Goal: Task Accomplishment & Management: Use online tool/utility

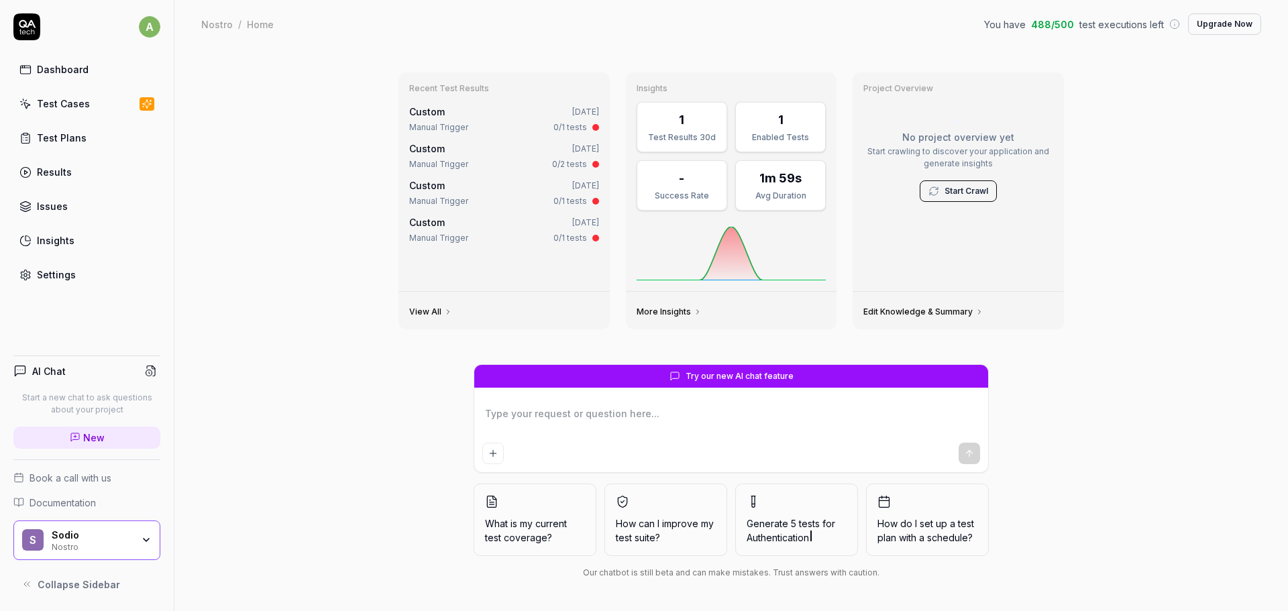
click at [70, 105] on div "Test Cases" at bounding box center [63, 104] width 53 height 14
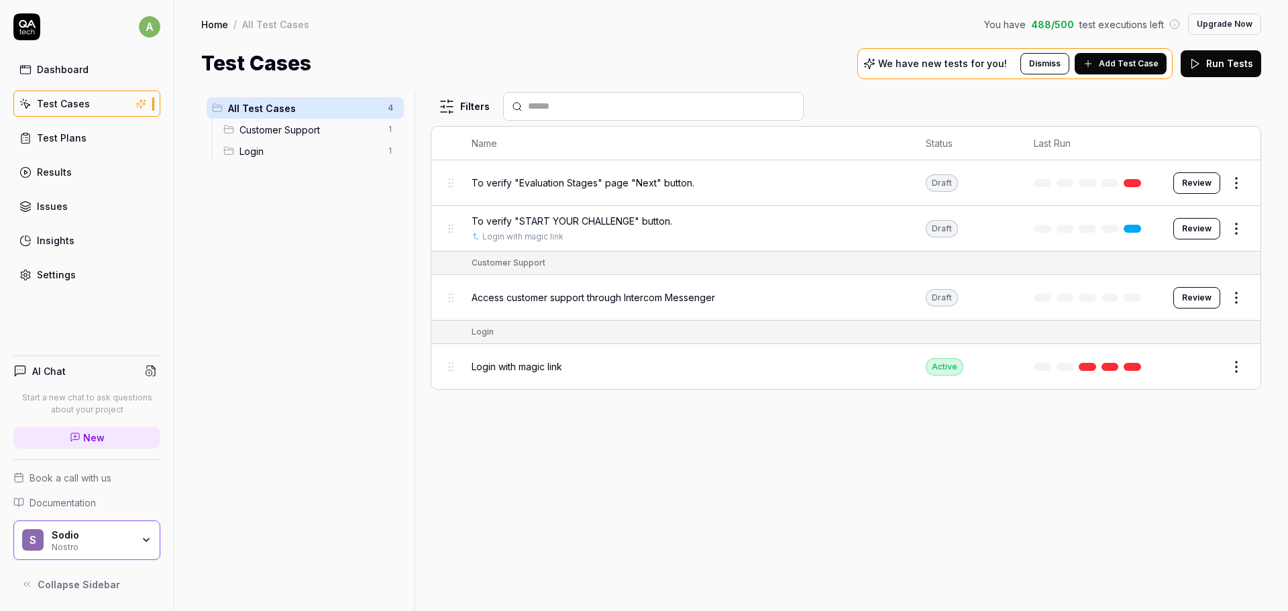
click at [1188, 184] on button "Review" at bounding box center [1196, 182] width 47 height 21
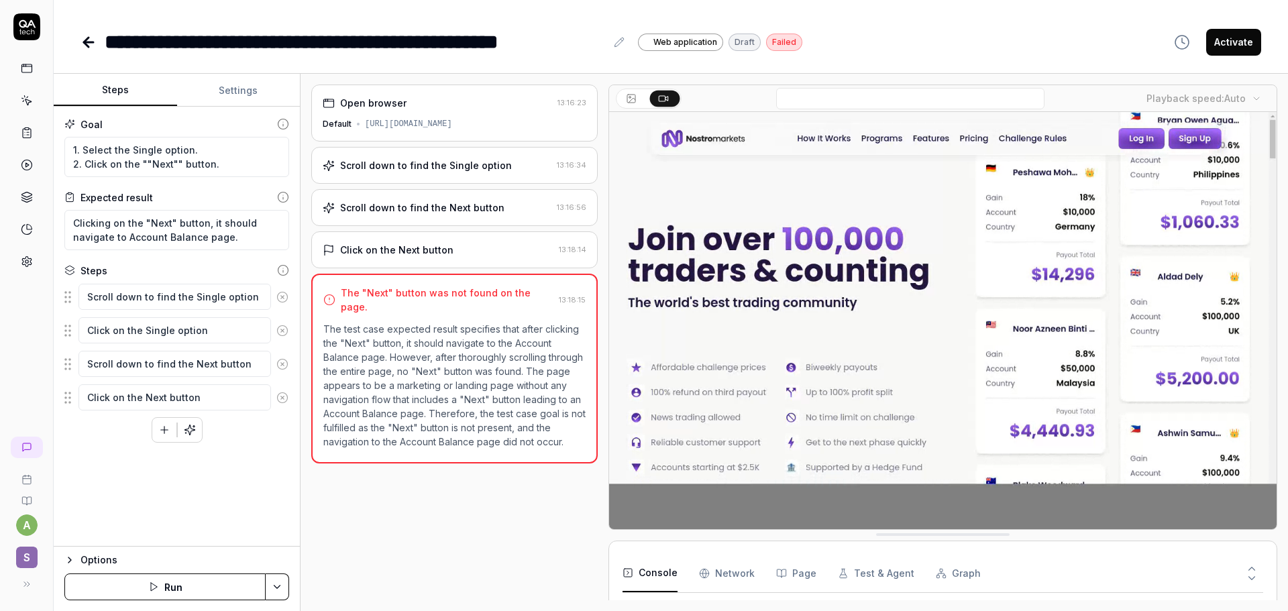
click at [714, 566] on Requests "Network" at bounding box center [727, 574] width 56 height 38
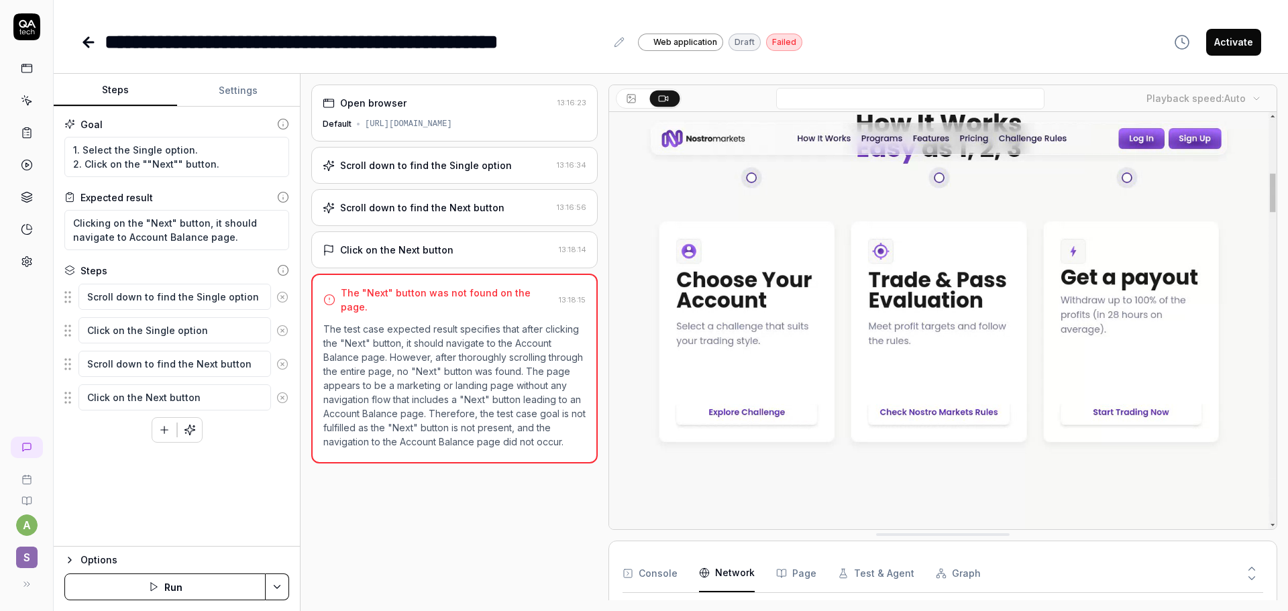
click at [798, 570] on button "Page" at bounding box center [796, 574] width 40 height 38
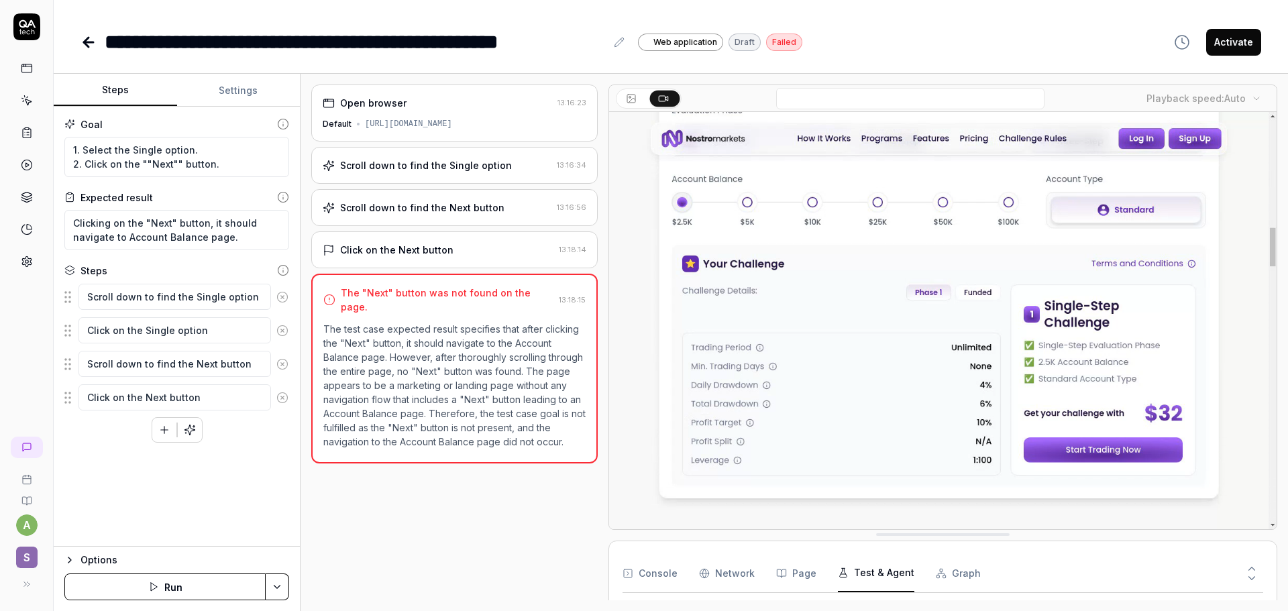
click at [856, 568] on button "Test & Agent" at bounding box center [876, 574] width 76 height 38
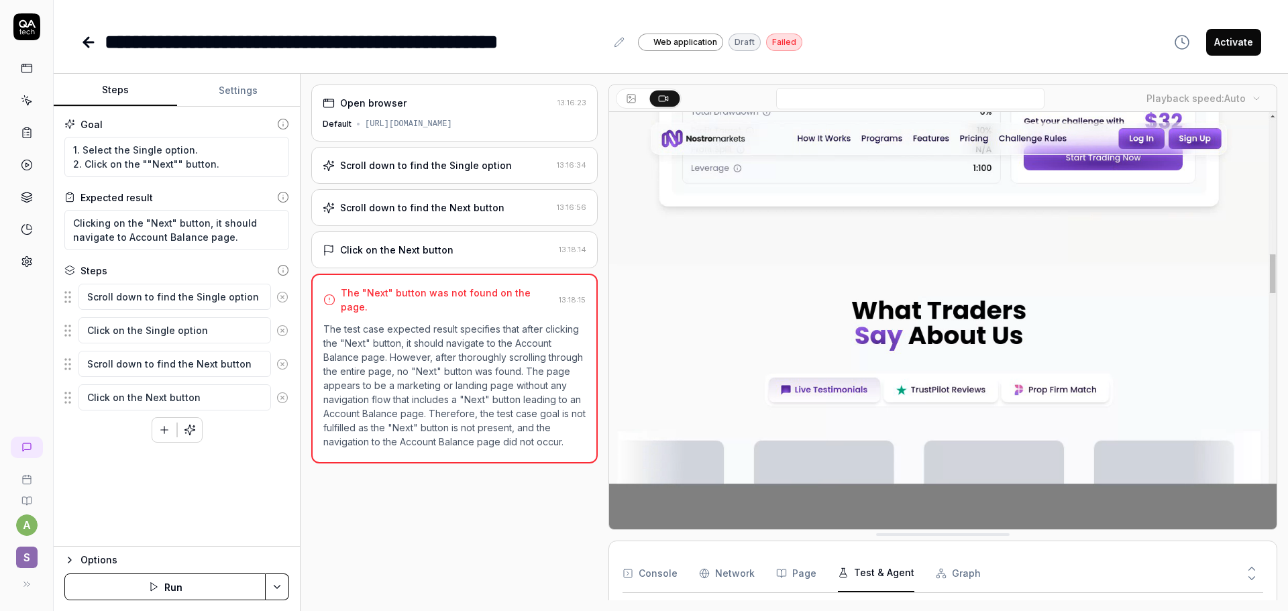
click at [946, 578] on button "Graph" at bounding box center [958, 574] width 45 height 38
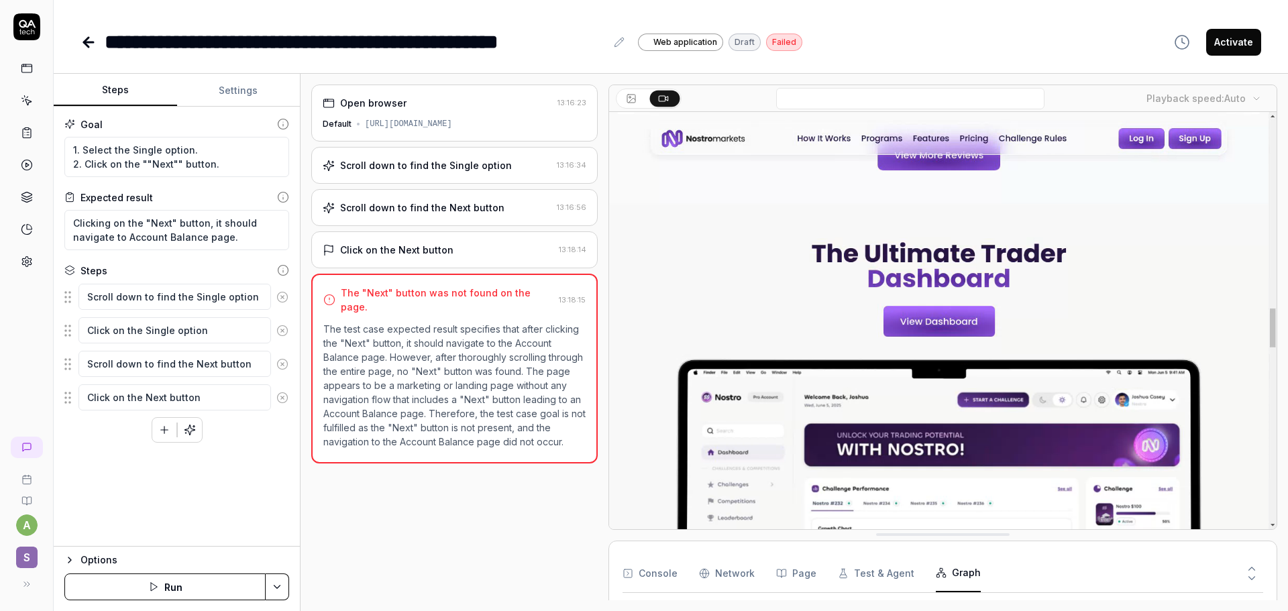
click at [879, 588] on button "Test & Agent" at bounding box center [876, 574] width 76 height 38
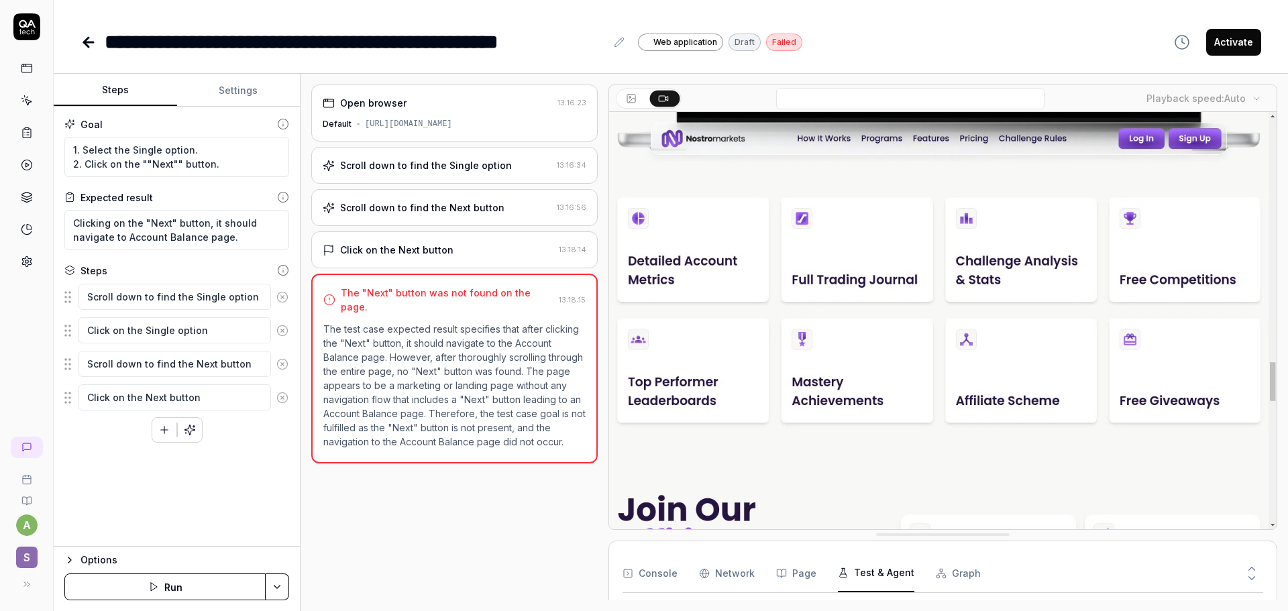
drag, startPoint x: 784, startPoint y: 582, endPoint x: 777, endPoint y: 583, distance: 6.7
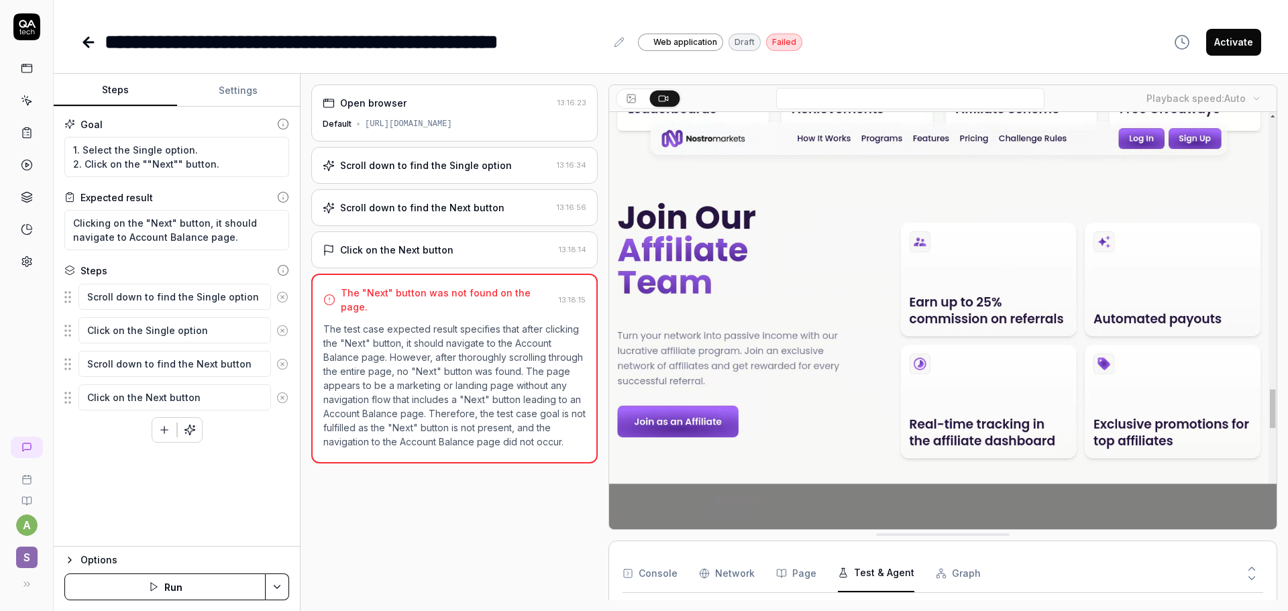
click at [783, 582] on button "Page" at bounding box center [796, 574] width 40 height 38
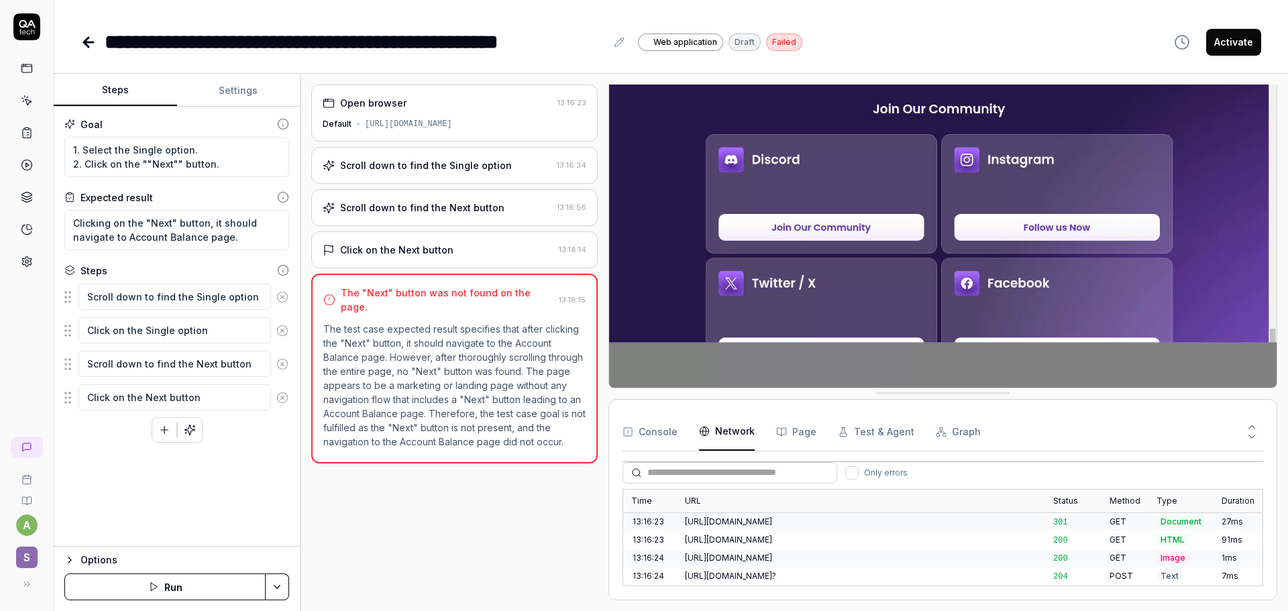
scroll to position [2055, 0]
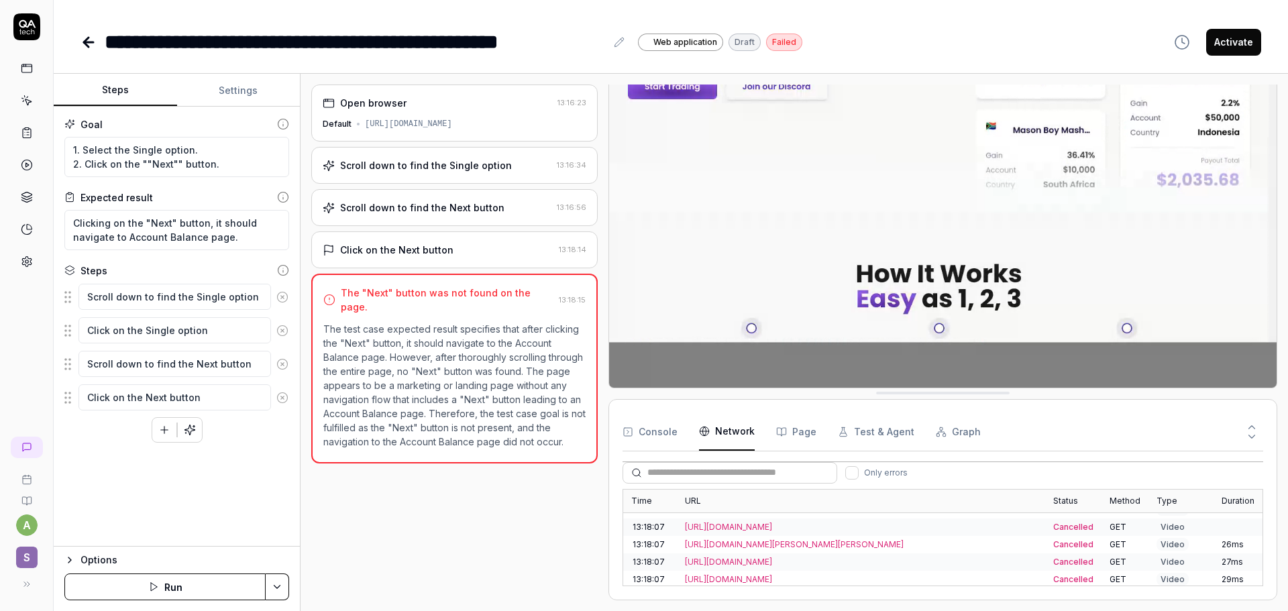
click at [659, 584] on div "13:18:07" at bounding box center [650, 579] width 54 height 17
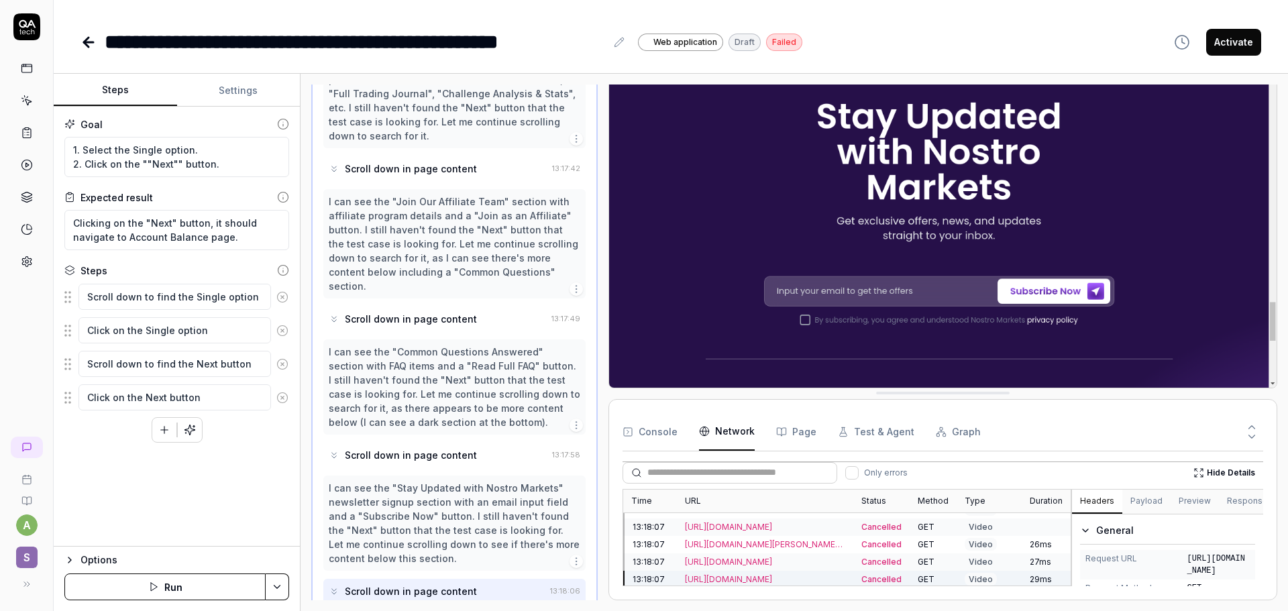
scroll to position [1031, 0]
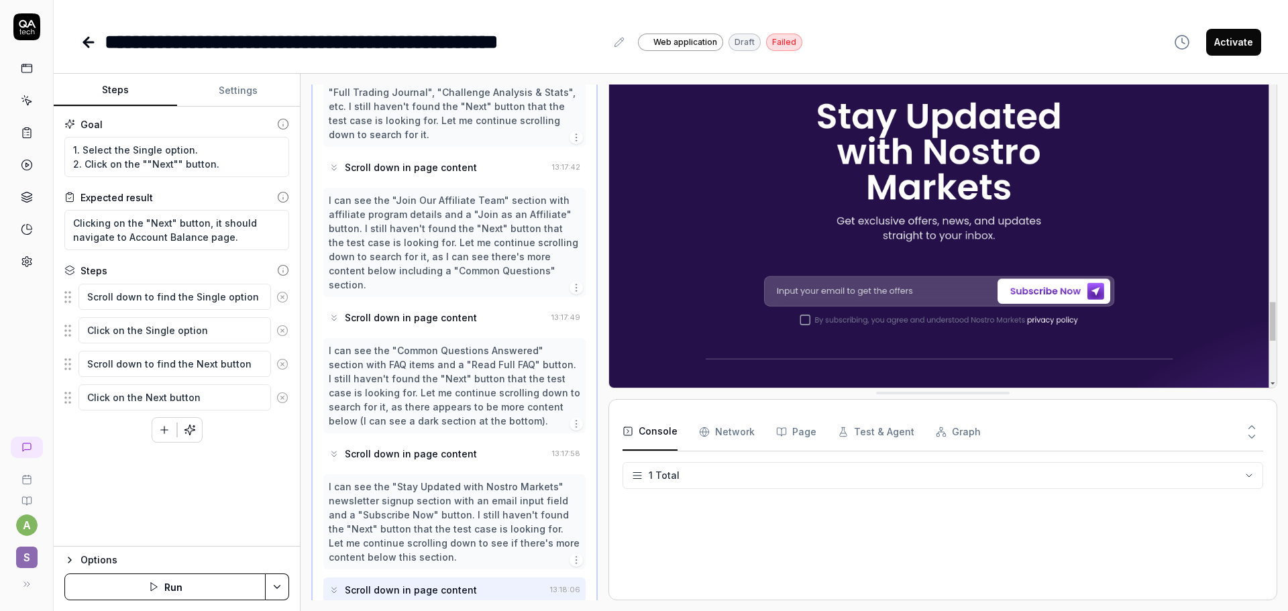
click at [640, 434] on button "Console" at bounding box center [650, 432] width 55 height 38
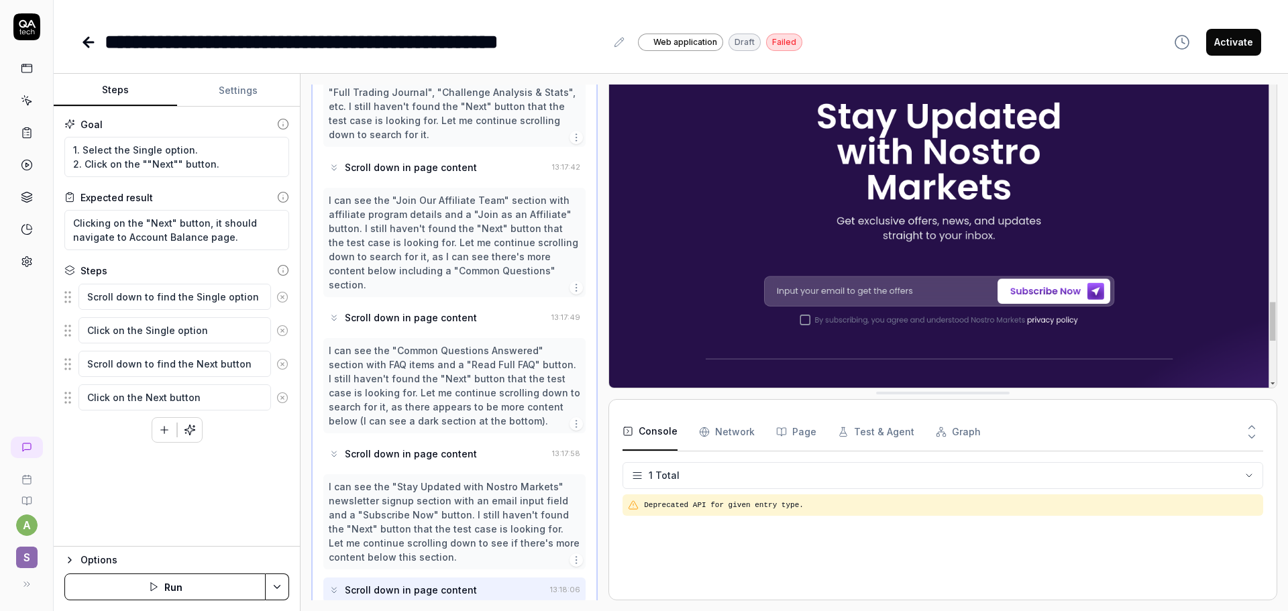
click at [753, 435] on div "Console Network Page Test & Agent Graph" at bounding box center [943, 432] width 641 height 38
click at [733, 432] on Requests "Network" at bounding box center [727, 432] width 56 height 38
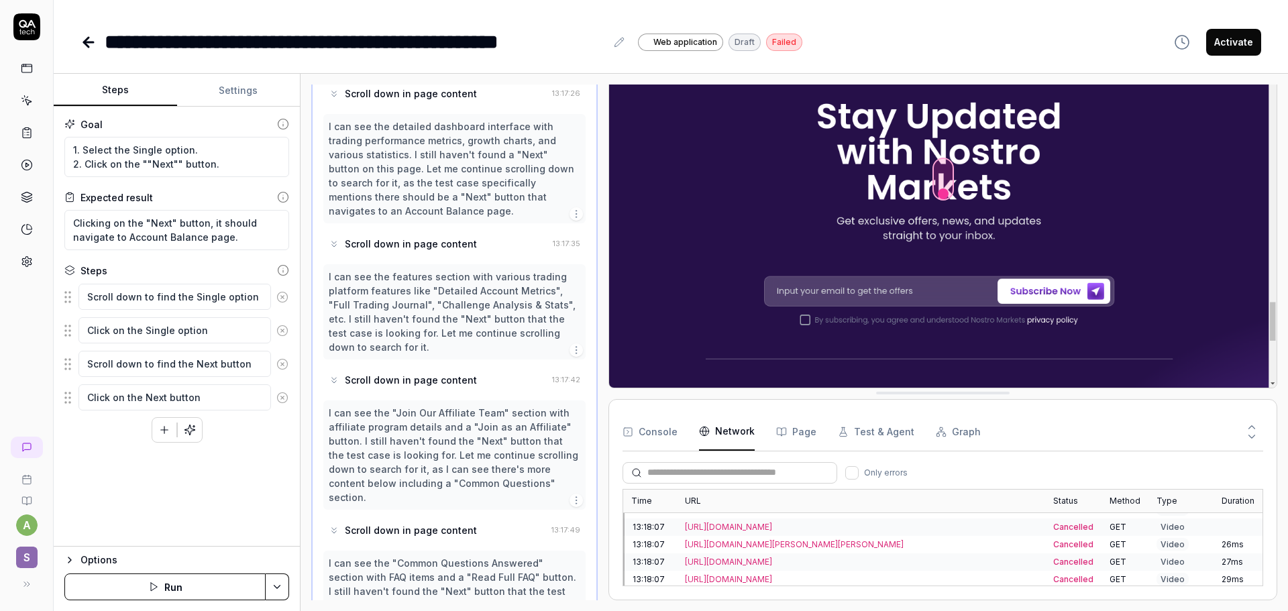
scroll to position [808, 0]
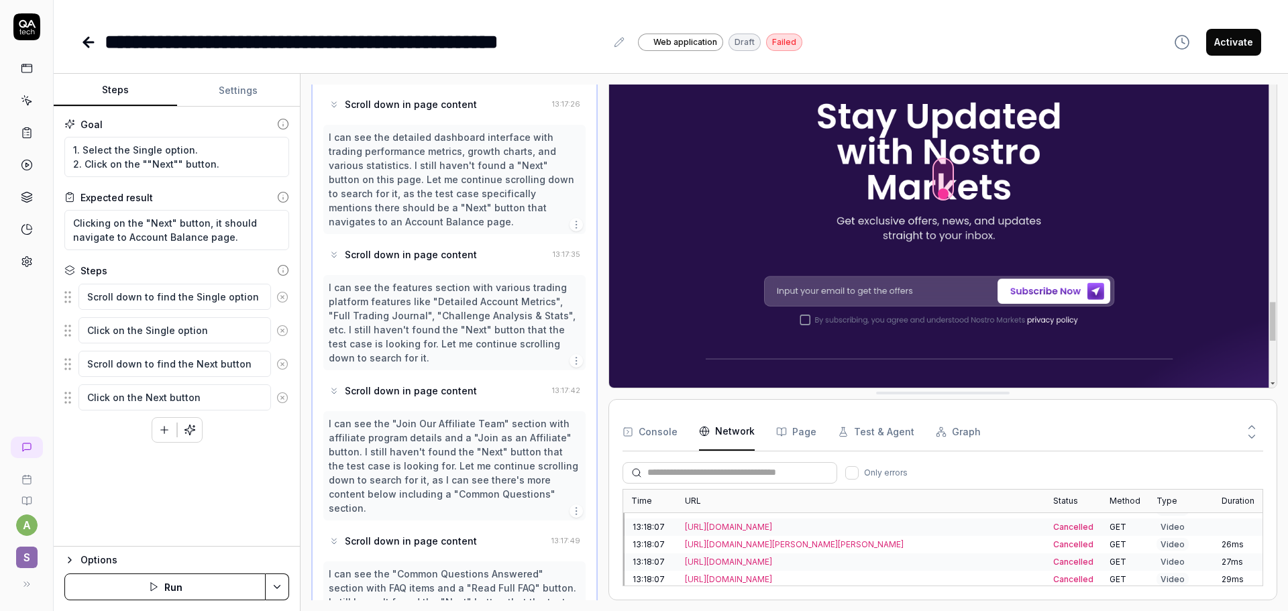
click at [1246, 30] on button "Activate" at bounding box center [1233, 42] width 55 height 27
click at [167, 592] on button "Run" at bounding box center [164, 587] width 201 height 27
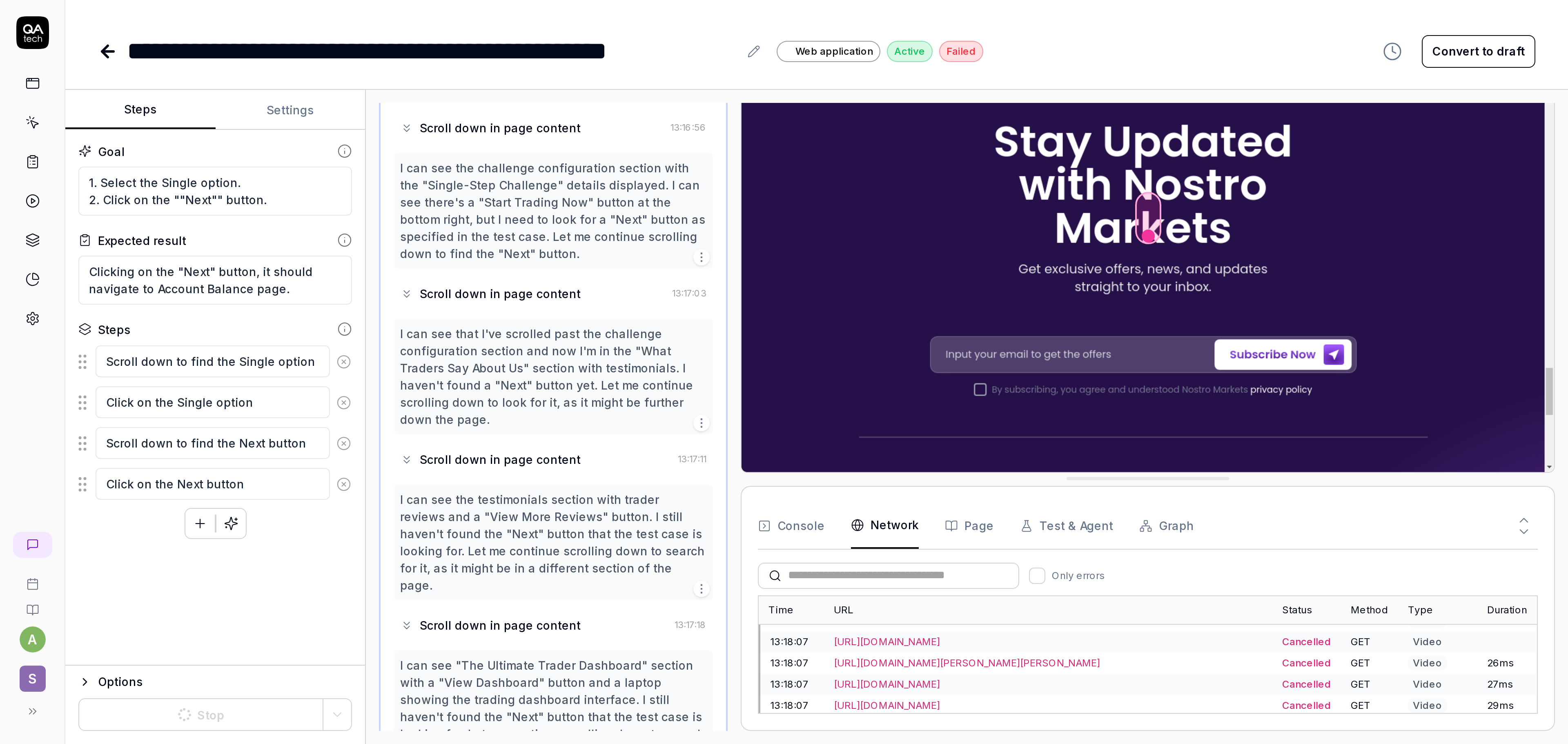
scroll to position [0, 0]
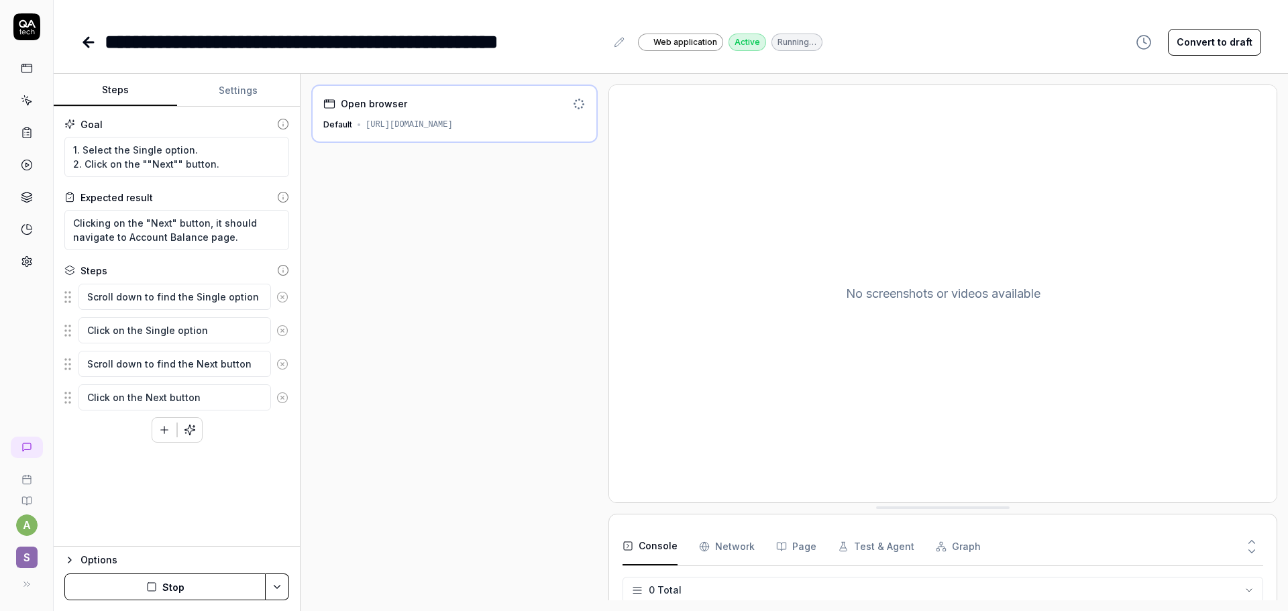
click at [743, 556] on Requests "Network" at bounding box center [727, 547] width 56 height 38
click at [794, 541] on button "Page" at bounding box center [796, 547] width 40 height 38
click at [863, 550] on button "Test & Agent" at bounding box center [876, 547] width 76 height 38
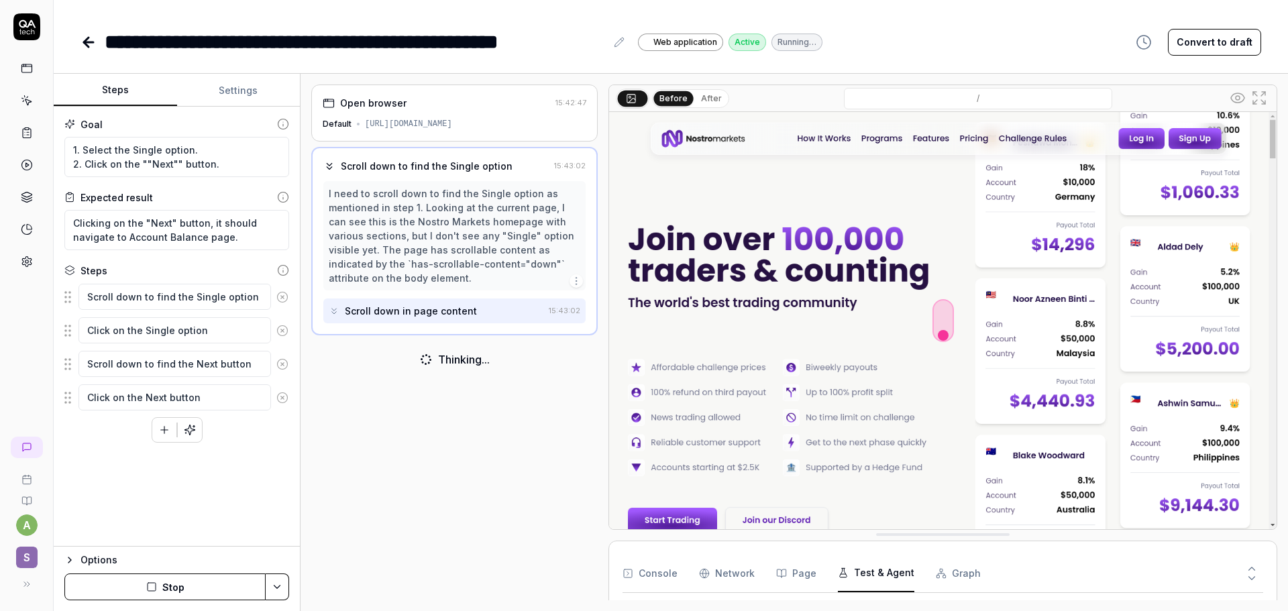
click at [1252, 573] on icon at bounding box center [1252, 578] width 12 height 12
click at [1287, 476] on div "Open browser 15:42:47 Default [URL][DOMAIN_NAME] Scroll down to find the Single…" at bounding box center [794, 342] width 987 height 537
click at [1287, 424] on div "Open browser 15:42:47 Default [URL][DOMAIN_NAME] Scroll down to find the Single…" at bounding box center [794, 342] width 987 height 537
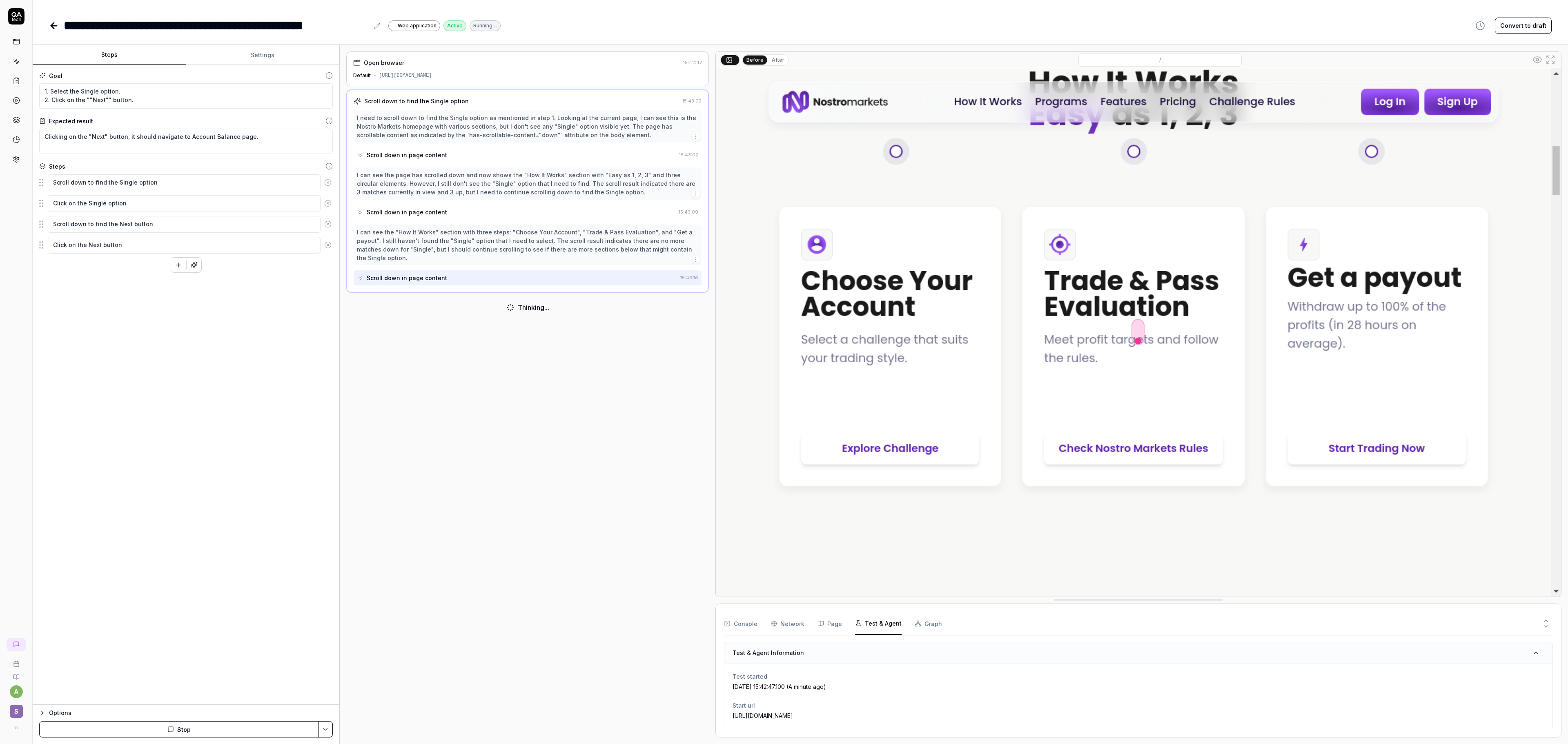
type textarea "*"
click at [783, 371] on icon "button" at bounding box center [821, 623] width 7 height 7
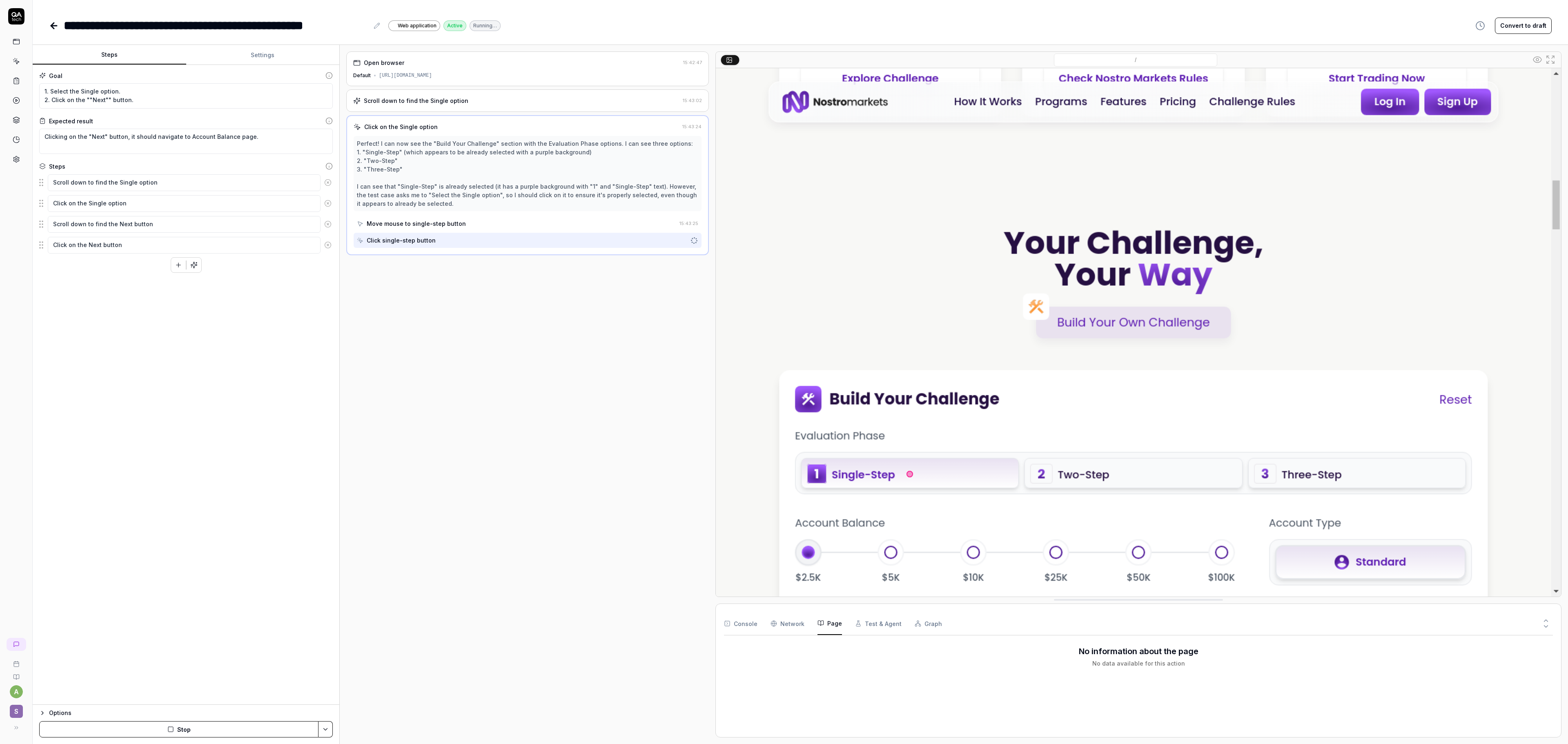
click at [783, 371] on Requests "Network" at bounding box center [788, 624] width 34 height 23
click at [743, 371] on button "Console" at bounding box center [740, 624] width 33 height 23
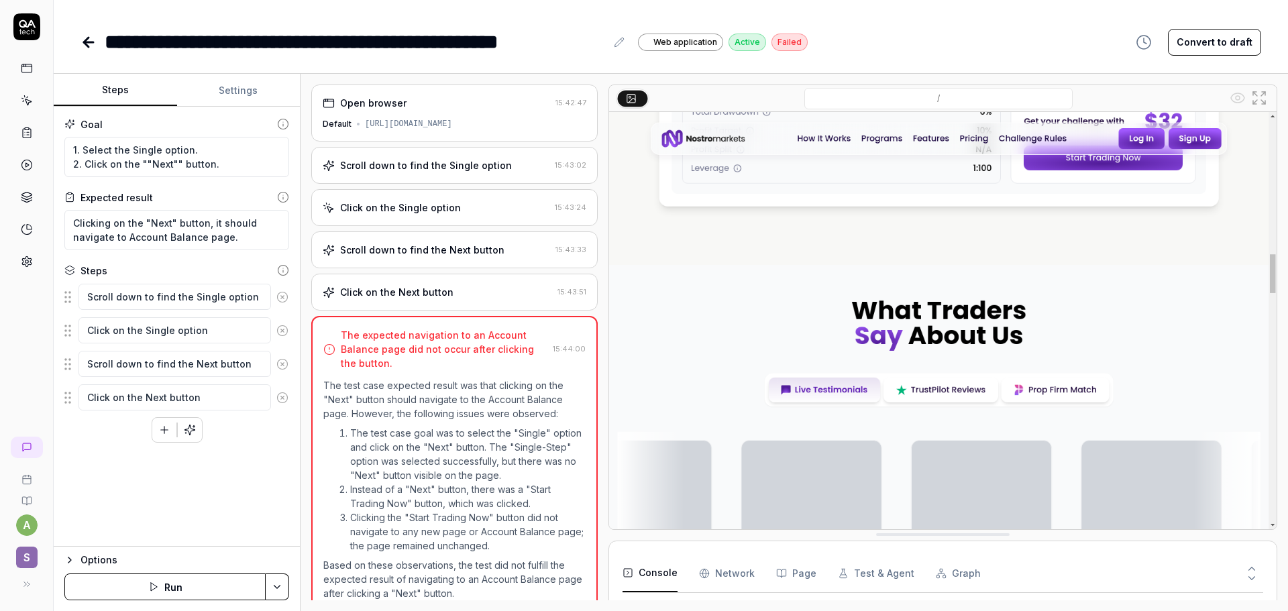
type textarea "*"
